Goal: Task Accomplishment & Management: Use online tool/utility

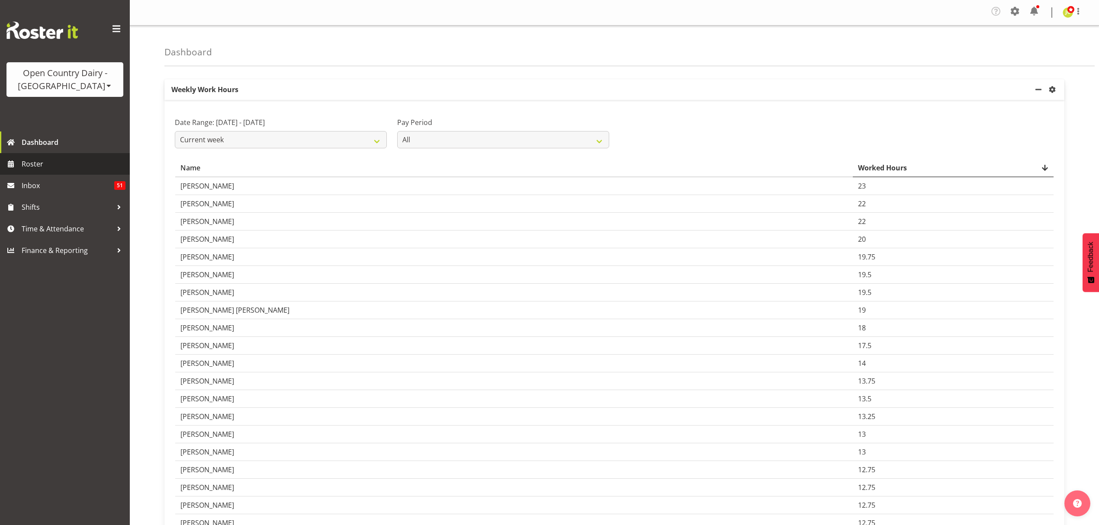
click at [58, 165] on span "Roster" at bounding box center [74, 163] width 104 height 13
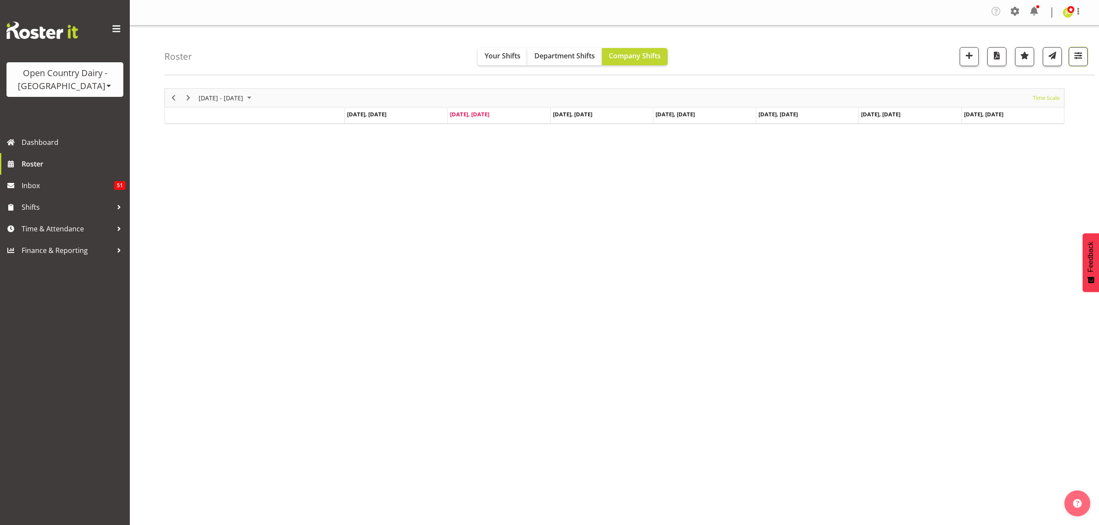
click at [1077, 61] on span "button" at bounding box center [1077, 55] width 11 height 11
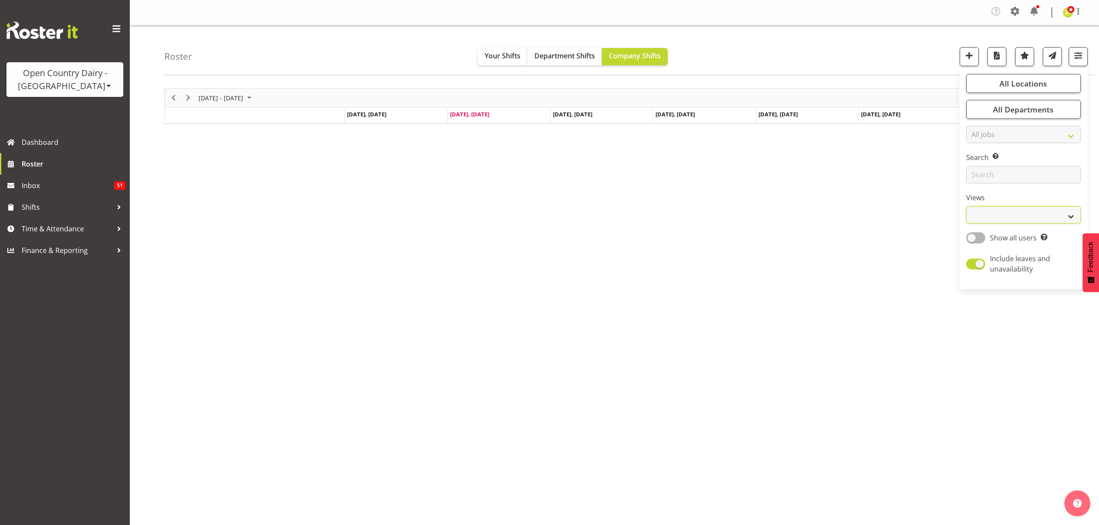
click at [1034, 221] on select "Staff Role Shift - Horizontal Shift - Vertical Staff - Location" at bounding box center [1023, 214] width 115 height 17
select select "shift"
click at [966, 206] on select "Staff Role Shift - Horizontal Shift - Vertical Staff - Location" at bounding box center [1023, 214] width 115 height 17
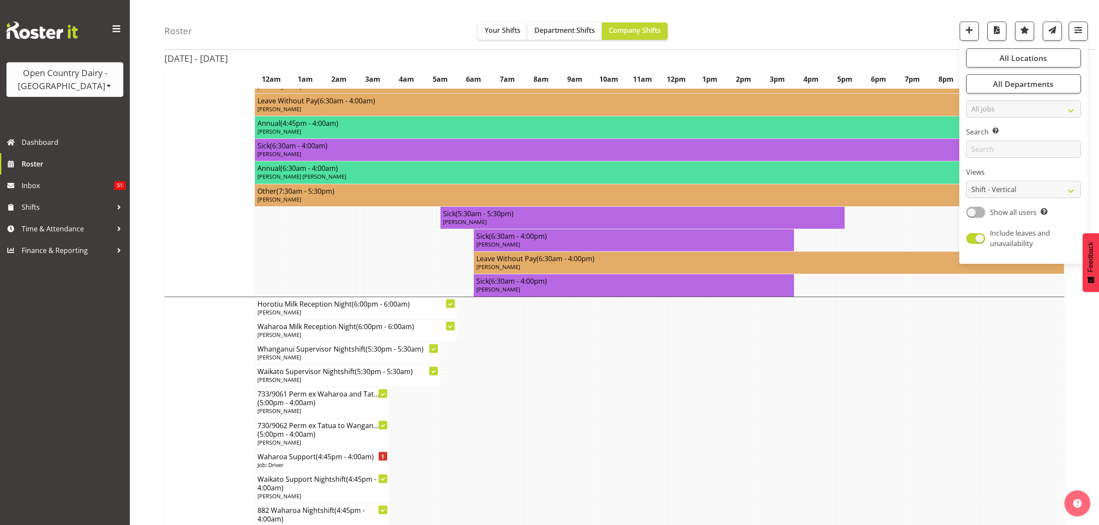
scroll to position [3345, 0]
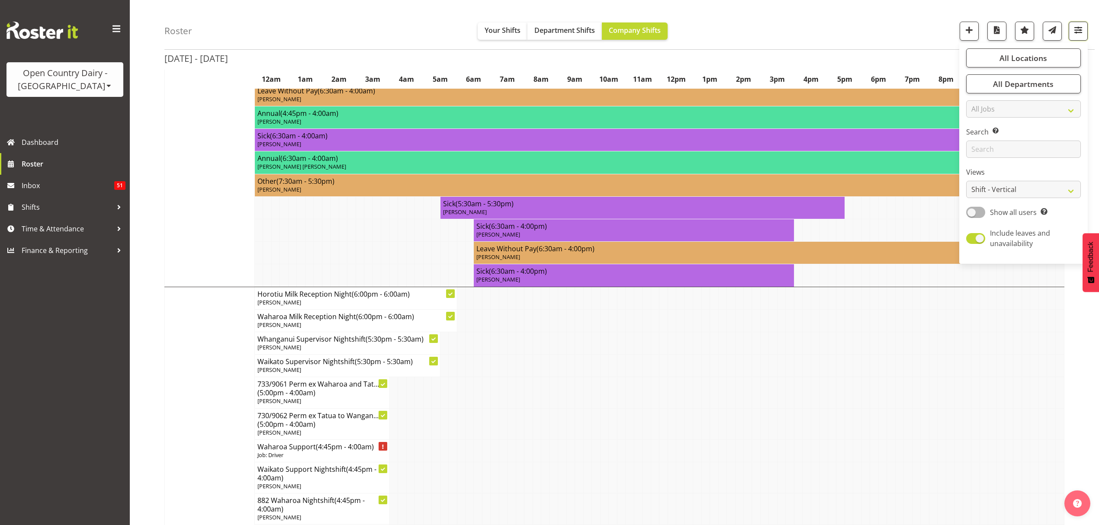
click at [1080, 30] on span "button" at bounding box center [1077, 29] width 11 height 11
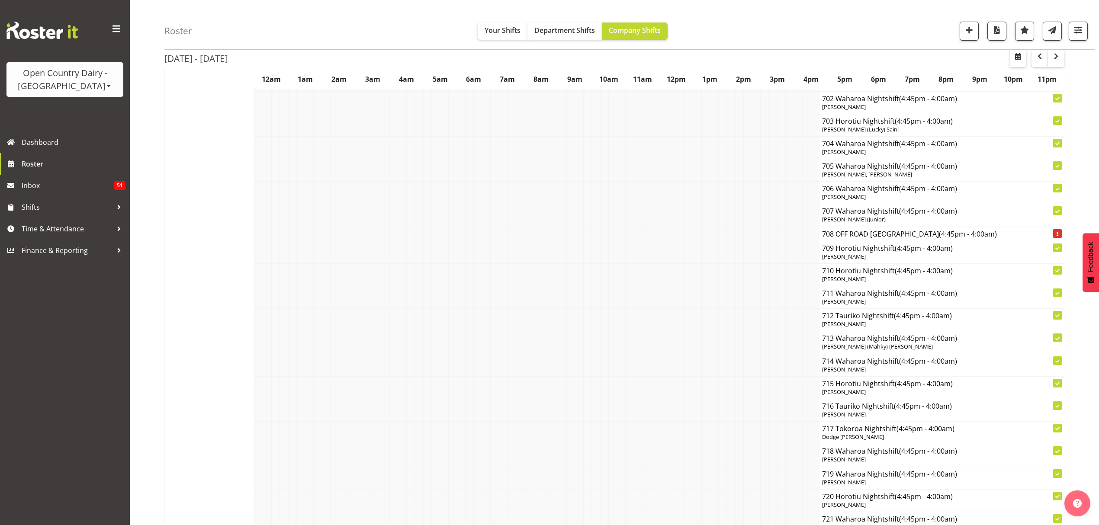
scroll to position [5883, 0]
